Goal: Navigation & Orientation: Find specific page/section

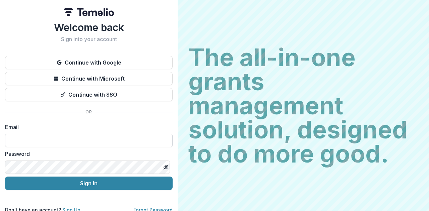
click at [44, 141] on input at bounding box center [89, 140] width 168 height 13
type input "**********"
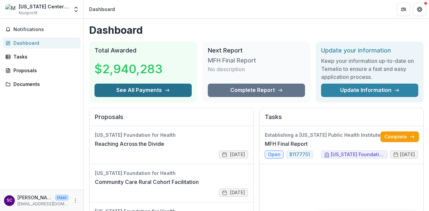
click at [115, 94] on button "See All Payments" at bounding box center [142, 90] width 97 height 13
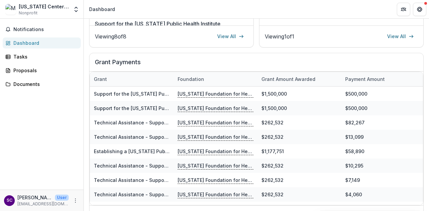
scroll to position [247, 0]
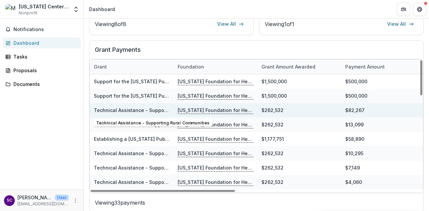
click at [146, 107] on div "Technical Assistance - Supporting Rural Communities" at bounding box center [132, 110] width 76 height 7
click at [141, 110] on link "Technical Assistance - Supporting Rural Communities" at bounding box center [157, 111] width 126 height 6
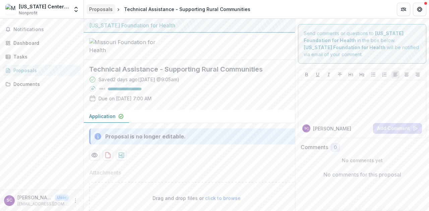
click at [107, 7] on div "Proposals" at bounding box center [100, 9] width 23 height 7
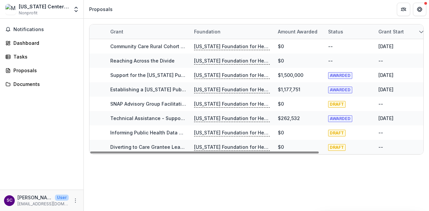
click at [156, 165] on div "Grant Foundation Amount awarded Status Grant start Grant end Due Date Report Du…" at bounding box center [256, 115] width 345 height 193
click at [31, 45] on div "Dashboard" at bounding box center [44, 43] width 62 height 7
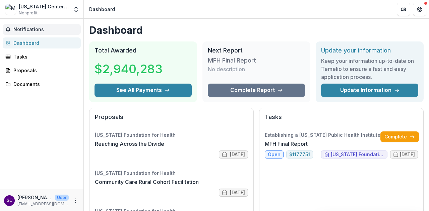
click at [34, 28] on span "Notifications" at bounding box center [45, 30] width 65 height 6
